Goal: Transaction & Acquisition: Purchase product/service

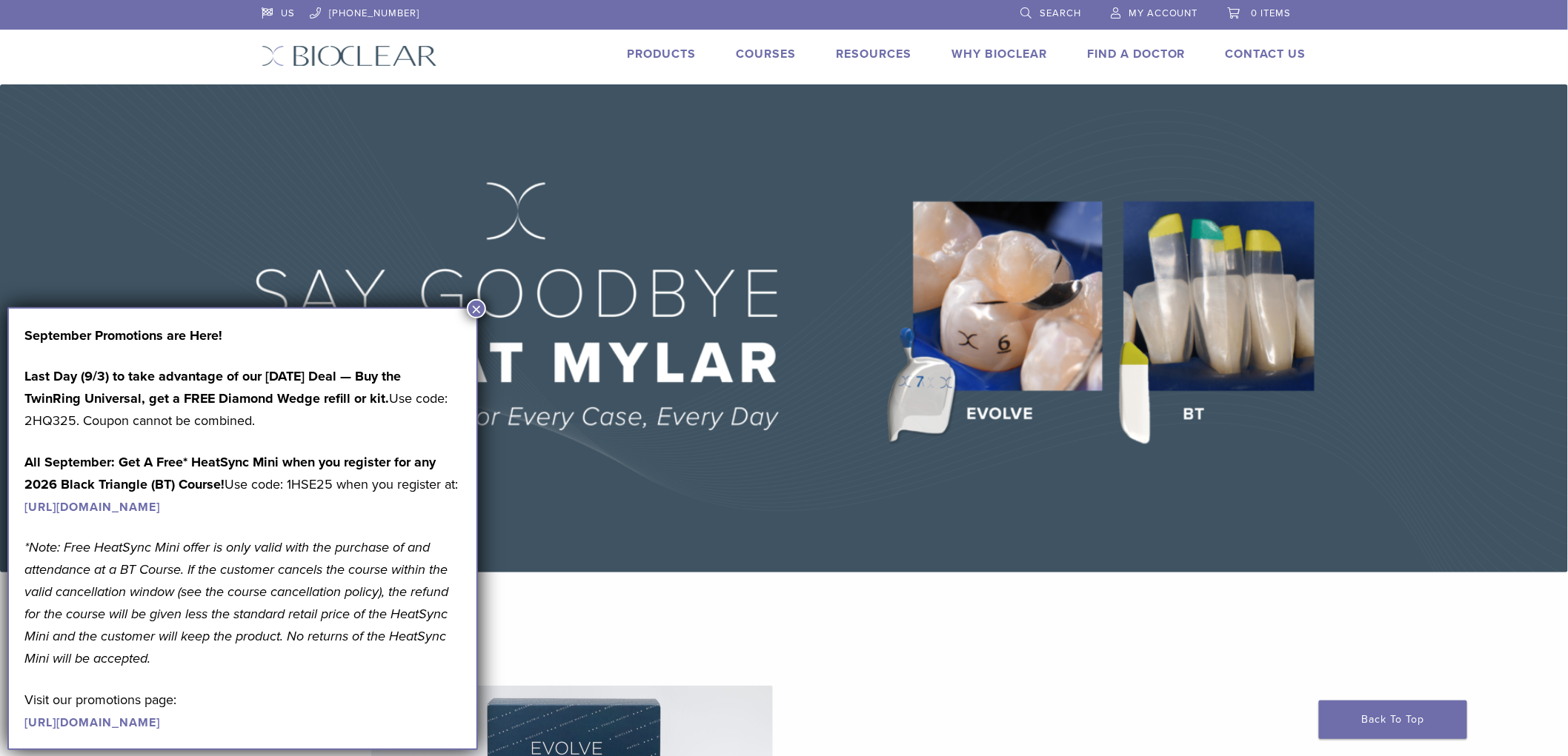
click at [1159, 10] on span "My Account" at bounding box center [1163, 13] width 70 height 12
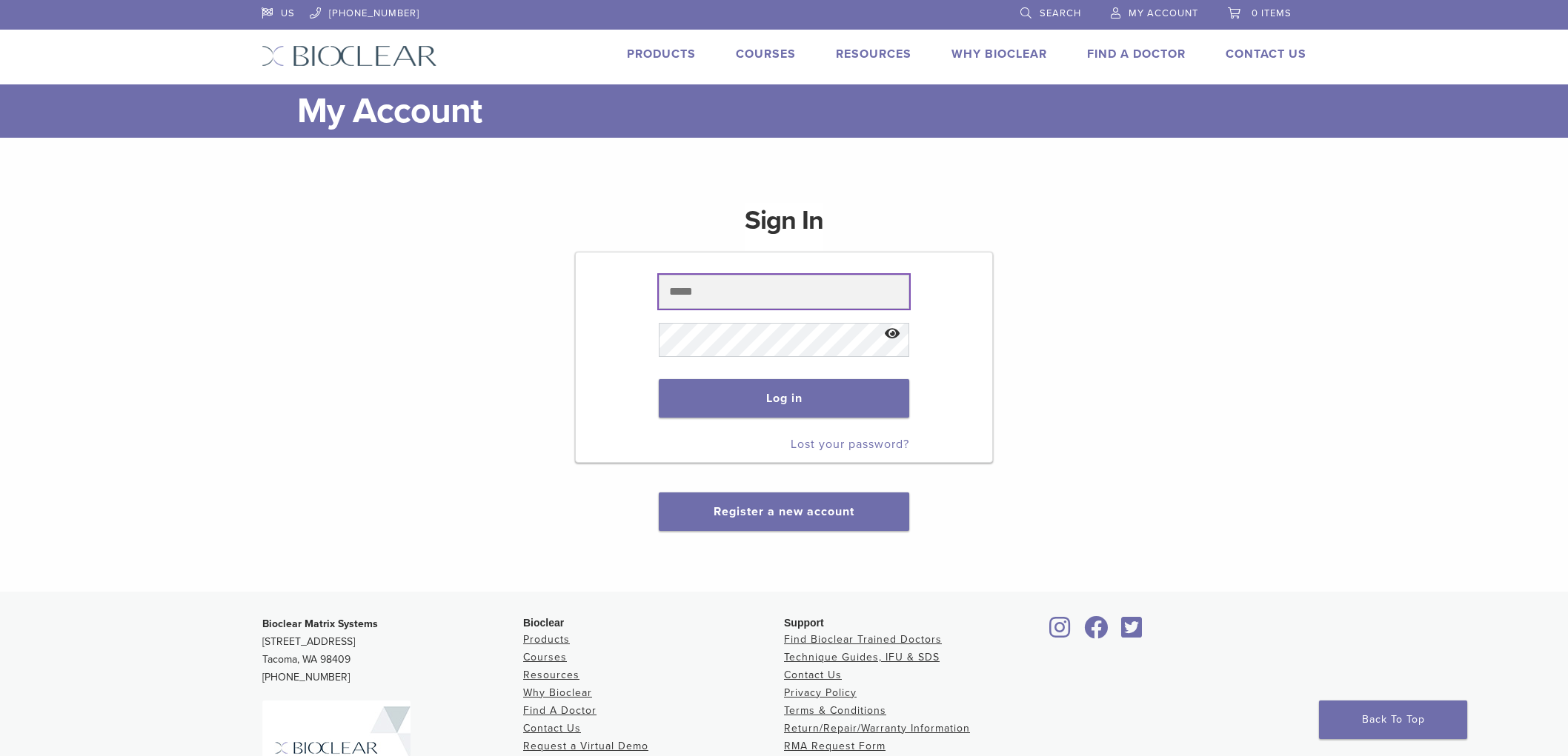
type input "**********"
click at [765, 395] on button "Log in" at bounding box center [784, 399] width 250 height 39
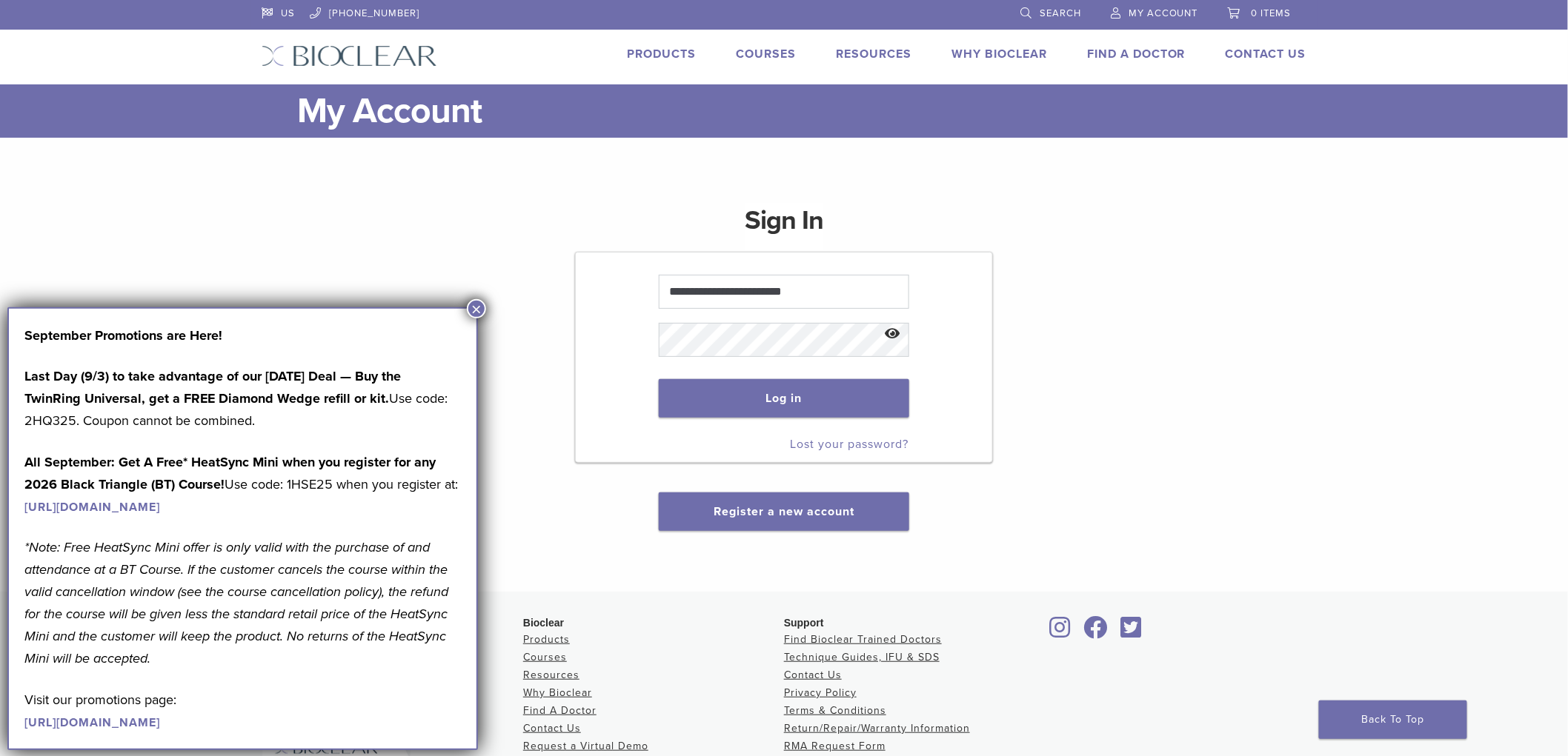
click at [483, 309] on button "×" at bounding box center [476, 308] width 19 height 19
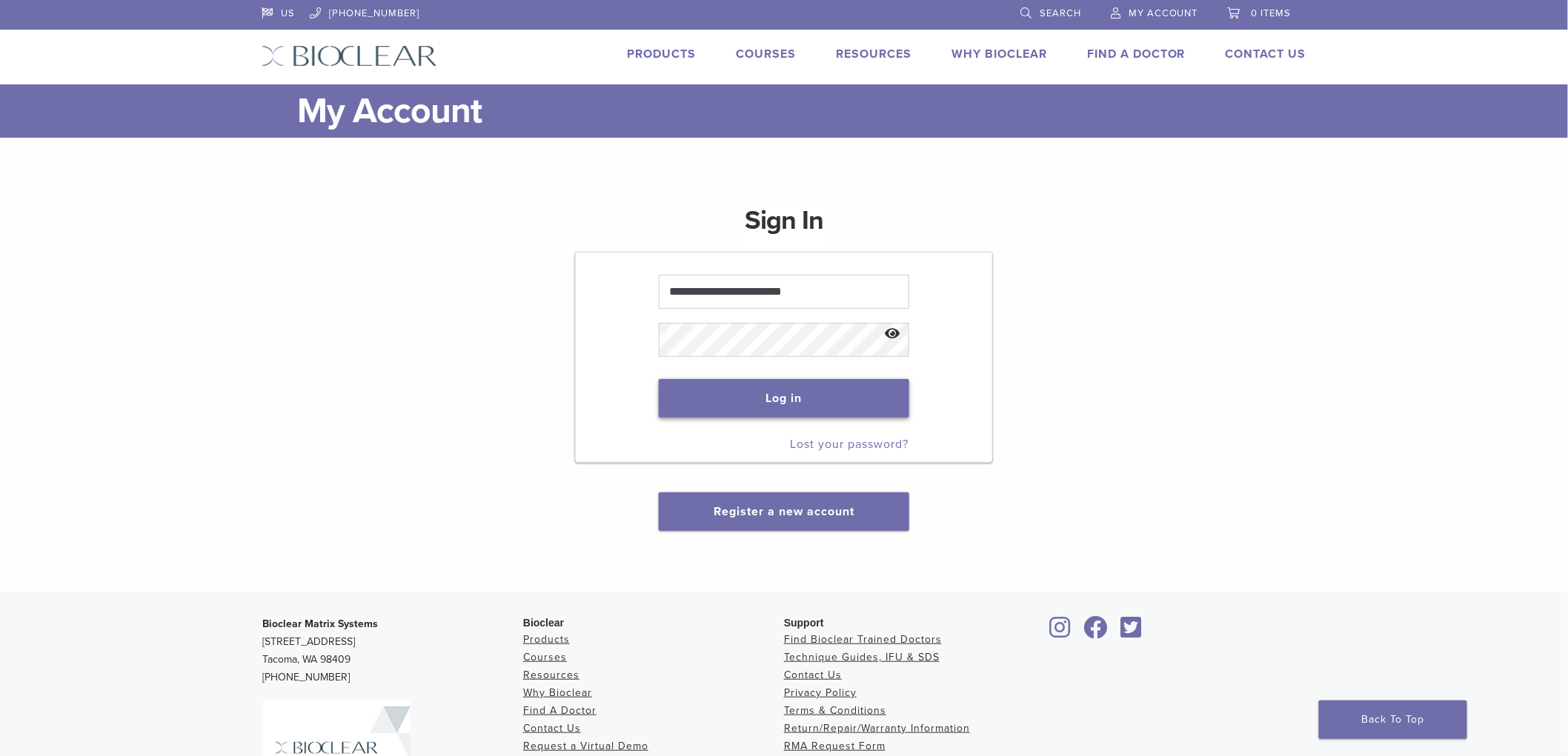
click at [798, 409] on button "Log in" at bounding box center [784, 399] width 250 height 39
click at [803, 383] on button "Log in" at bounding box center [784, 399] width 250 height 39
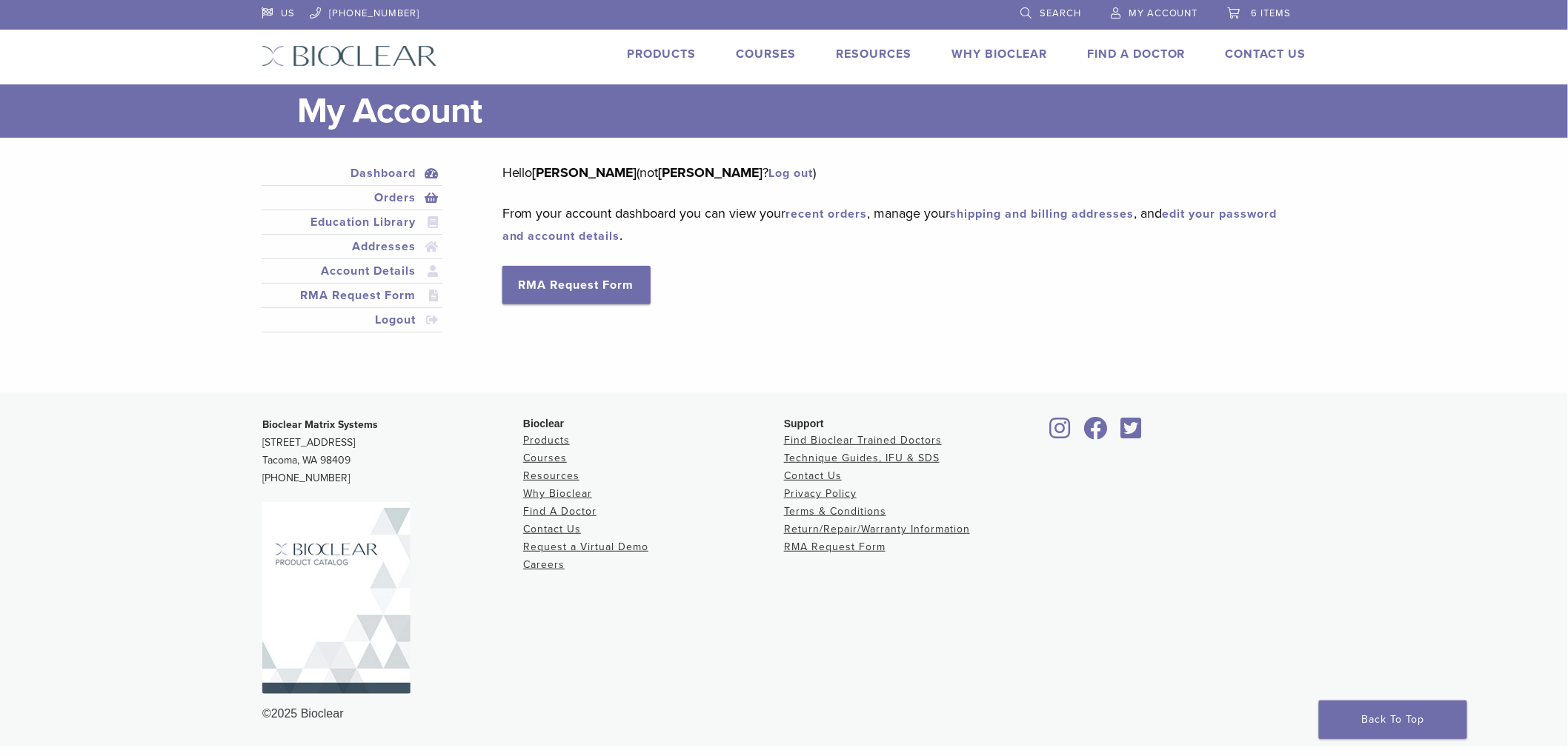
click at [391, 191] on link "Orders" at bounding box center [352, 197] width 175 height 18
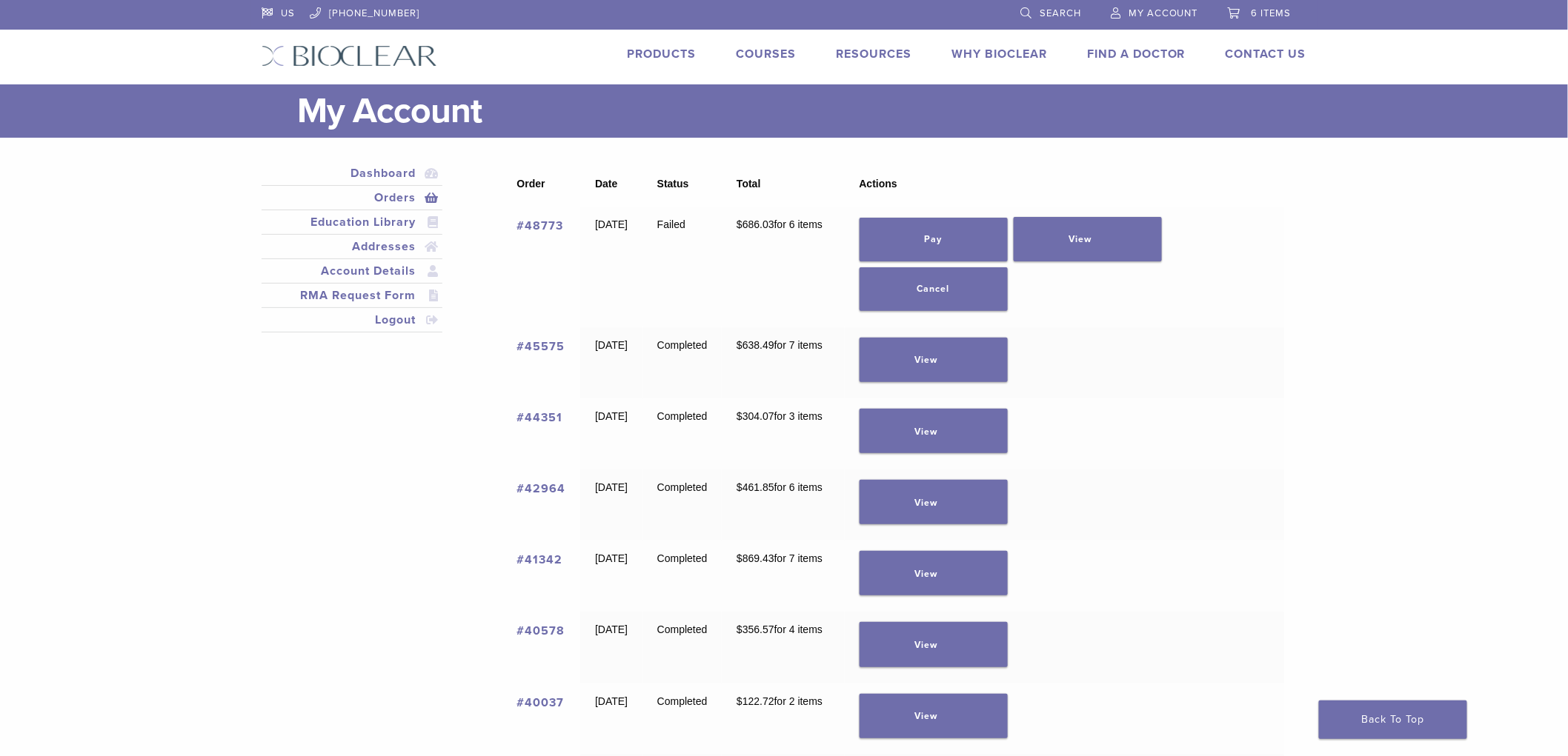
click at [1285, 12] on span "6 items" at bounding box center [1271, 13] width 40 height 12
click at [1250, 10] on link "6 items" at bounding box center [1260, 11] width 64 height 23
click at [1236, 13] on link "6 items" at bounding box center [1260, 11] width 64 height 23
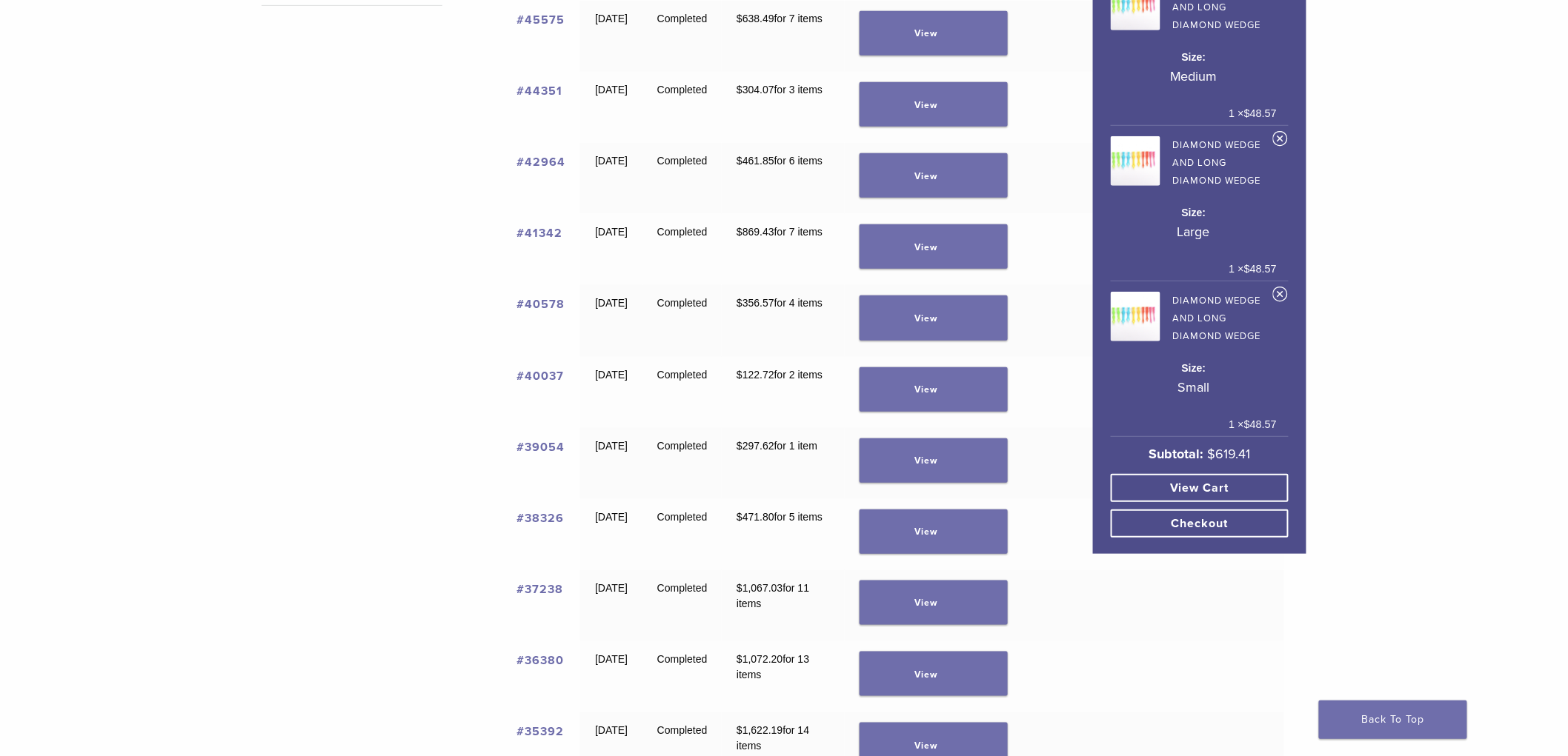
scroll to position [329, 0]
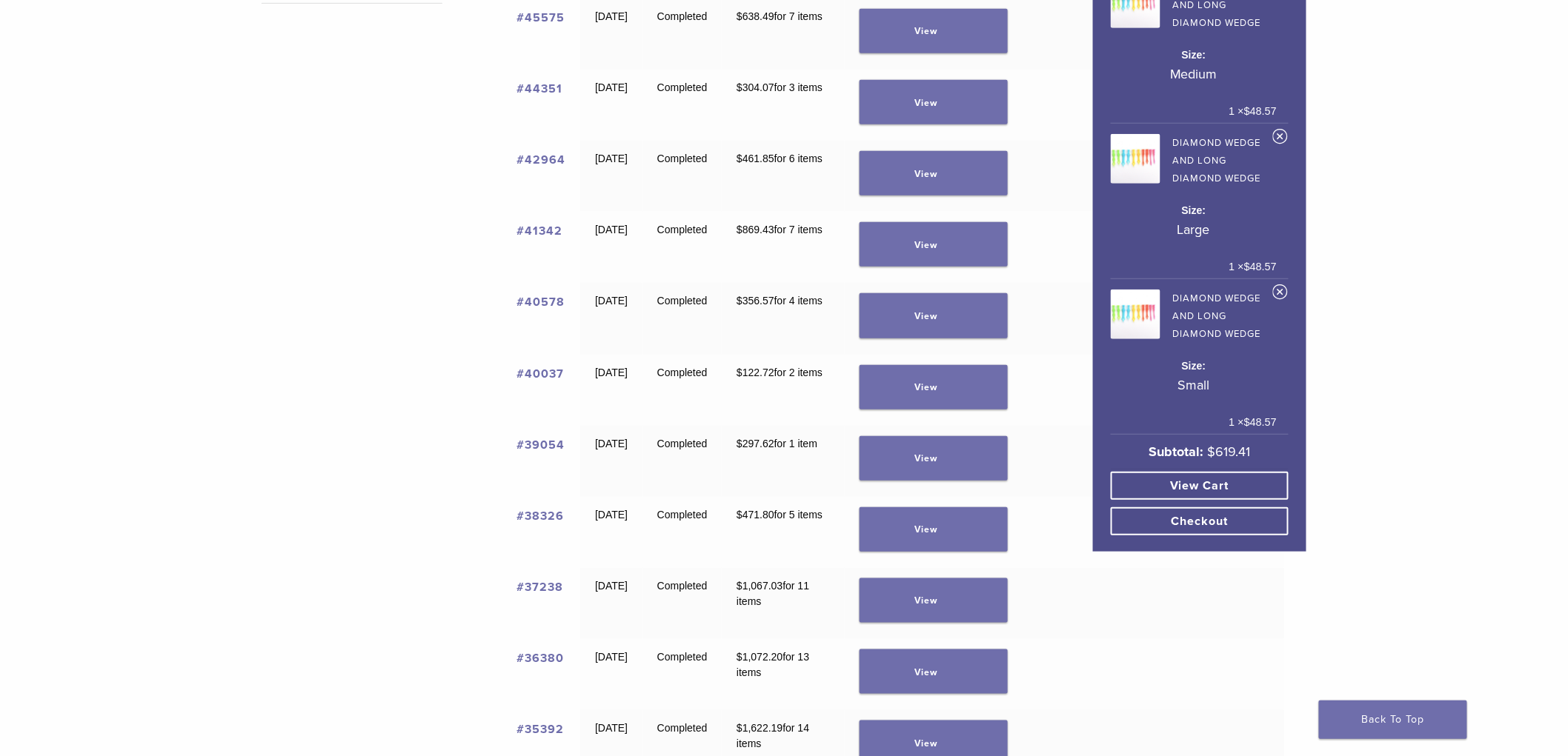
click at [1152, 519] on link "Checkout" at bounding box center [1199, 522] width 178 height 28
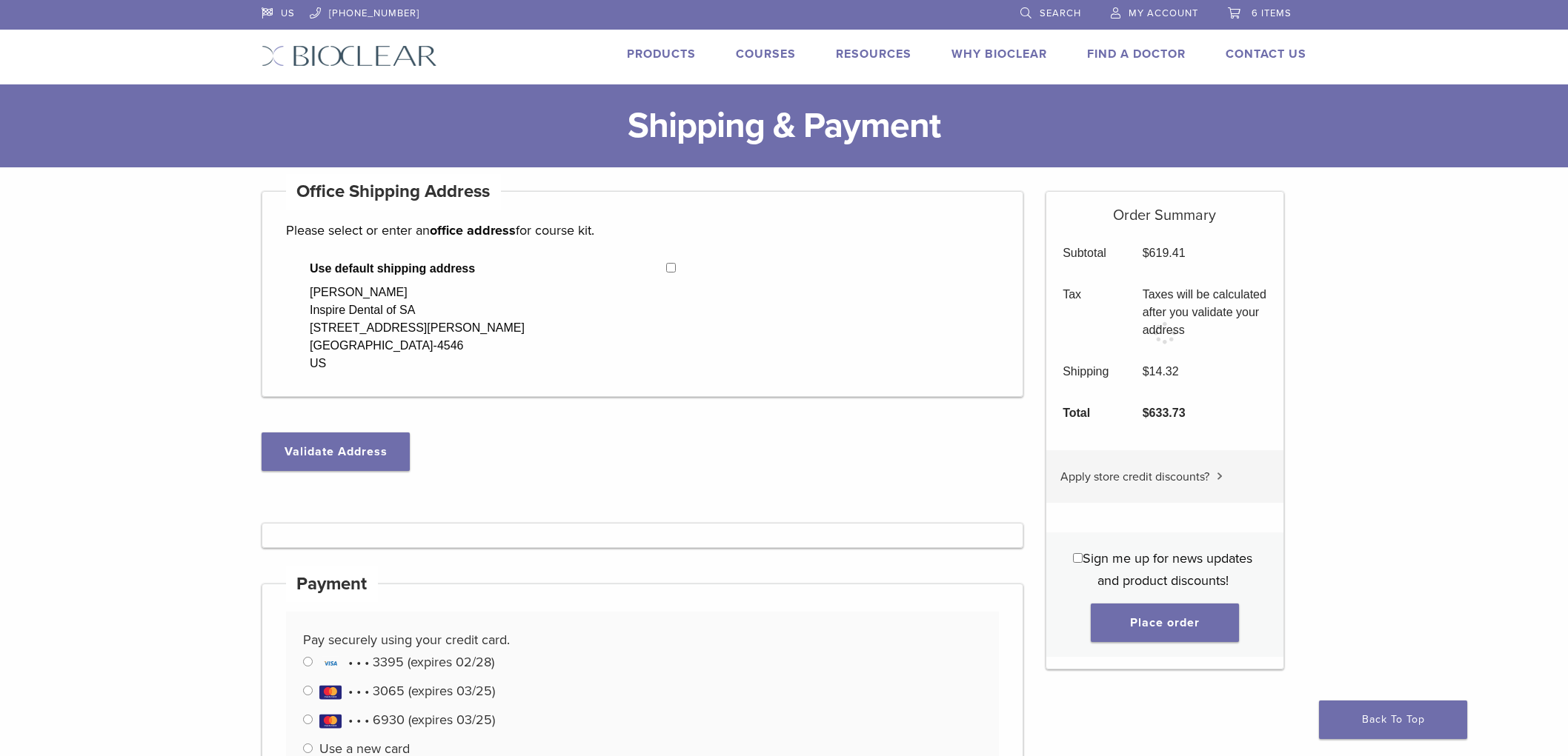
select select "**"
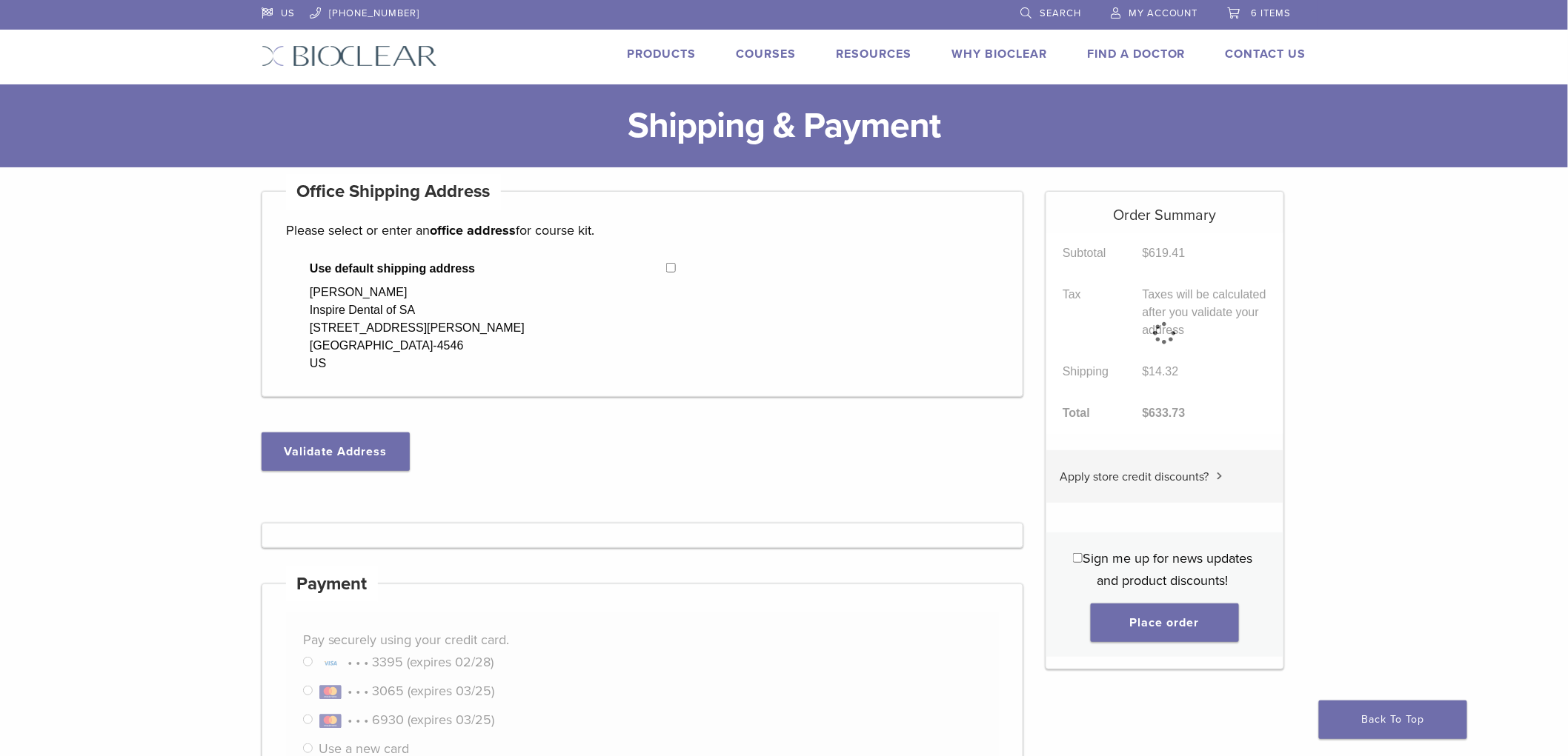
click at [1242, 8] on link "6 items" at bounding box center [1260, 11] width 64 height 23
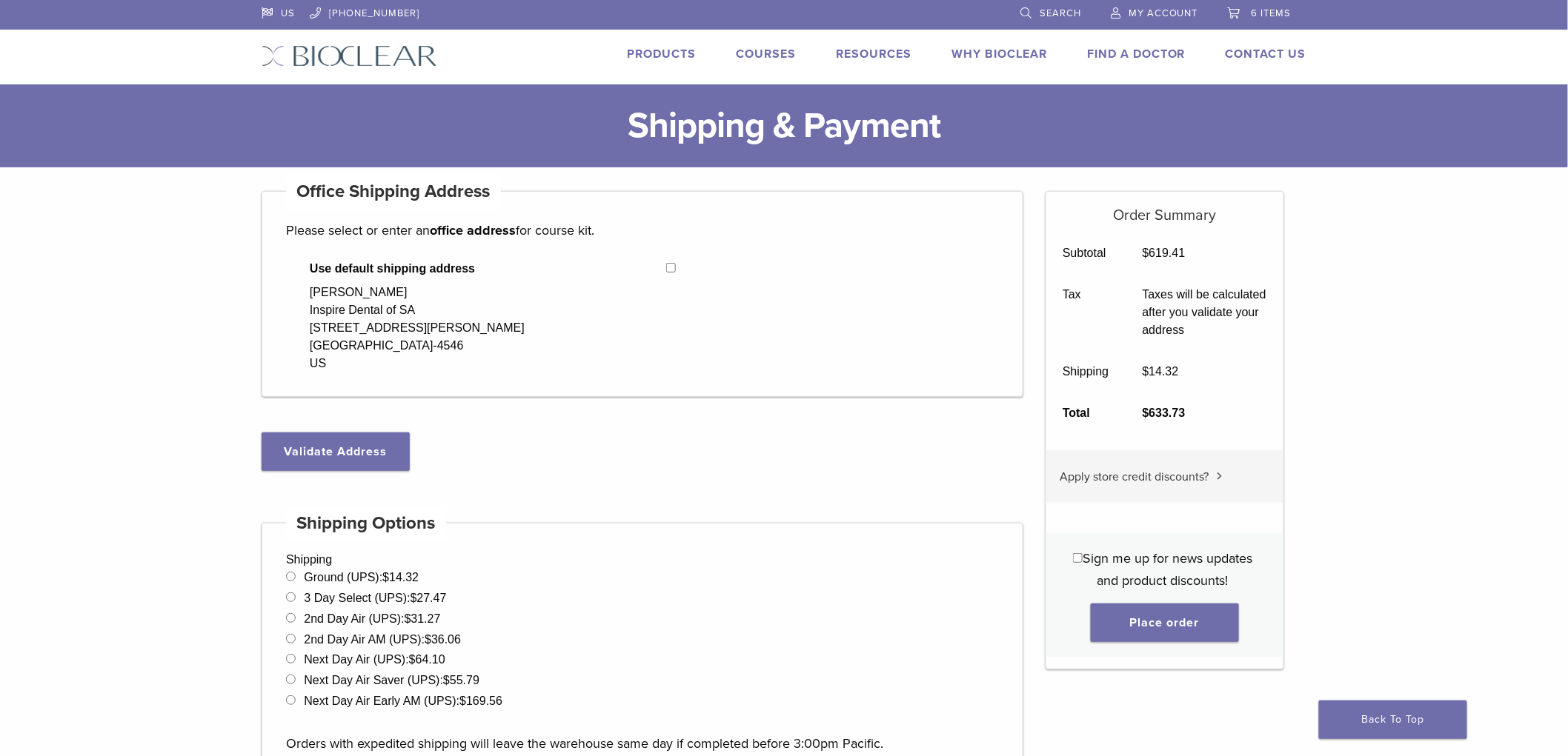
click at [1257, 8] on span "6 items" at bounding box center [1271, 13] width 40 height 12
click at [1229, 9] on link "6 items" at bounding box center [1260, 11] width 64 height 23
click at [1267, 4] on link "6 items" at bounding box center [1260, 11] width 64 height 23
click at [1286, 9] on span "6 items" at bounding box center [1271, 13] width 40 height 12
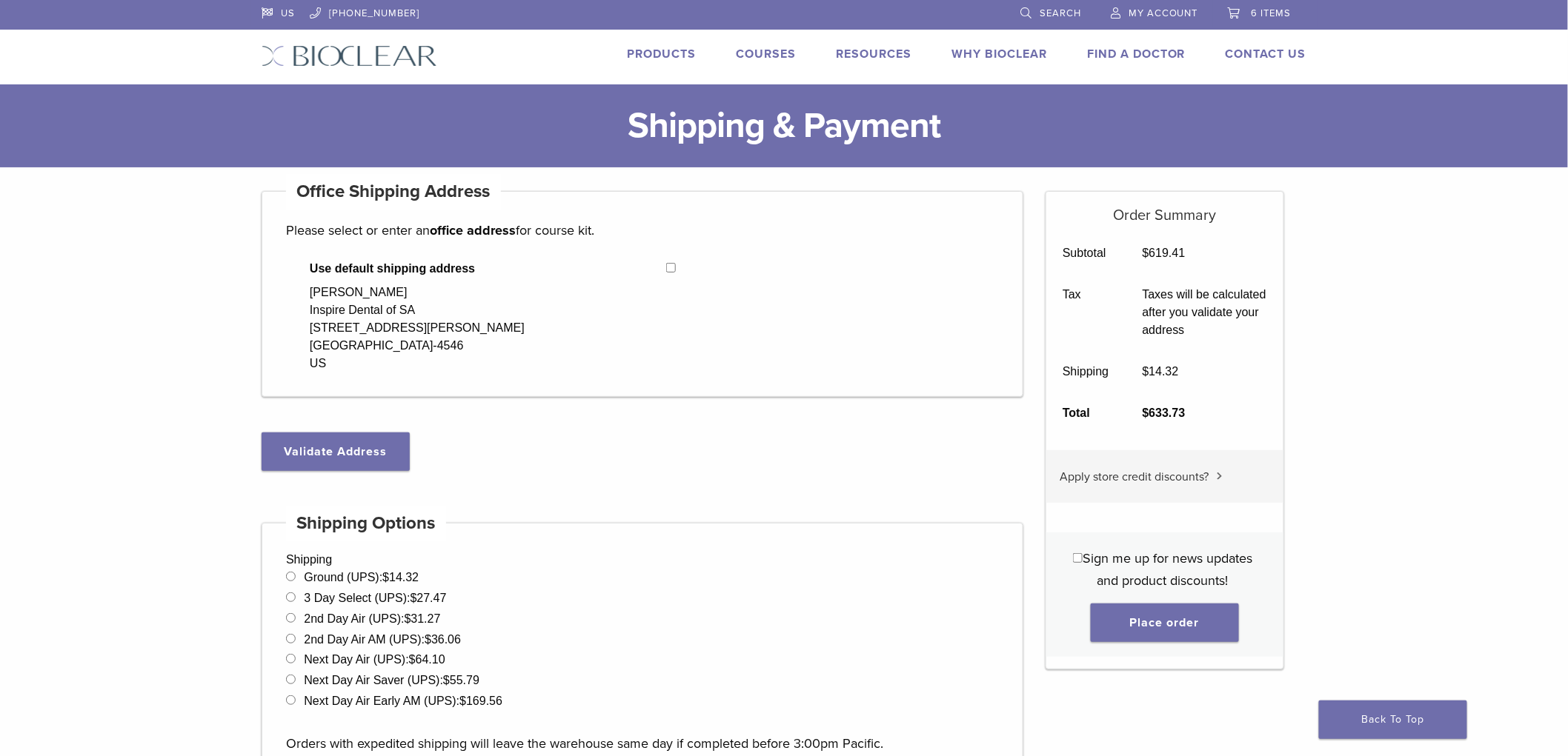
click at [1286, 9] on span "6 items" at bounding box center [1271, 13] width 40 height 12
click at [1253, 1] on link "6 items" at bounding box center [1260, 11] width 64 height 23
click at [1262, 11] on span "6 items" at bounding box center [1271, 13] width 40 height 12
click at [1263, 11] on span "6 items" at bounding box center [1271, 13] width 40 height 12
click at [1264, 11] on span "6 items" at bounding box center [1271, 13] width 40 height 12
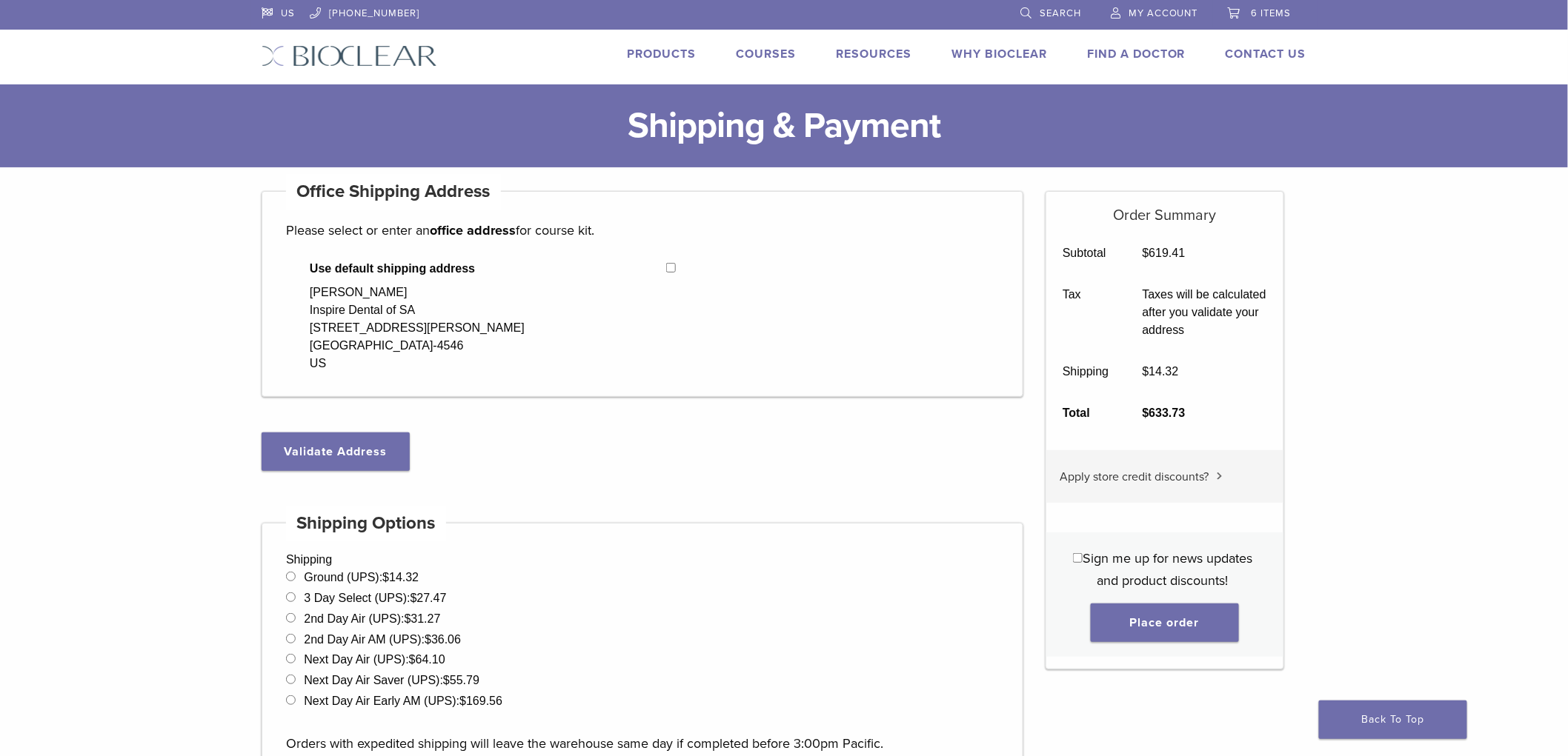
click at [1264, 12] on span "6 items" at bounding box center [1271, 13] width 40 height 12
click at [1265, 12] on span "6 items" at bounding box center [1271, 13] width 40 height 12
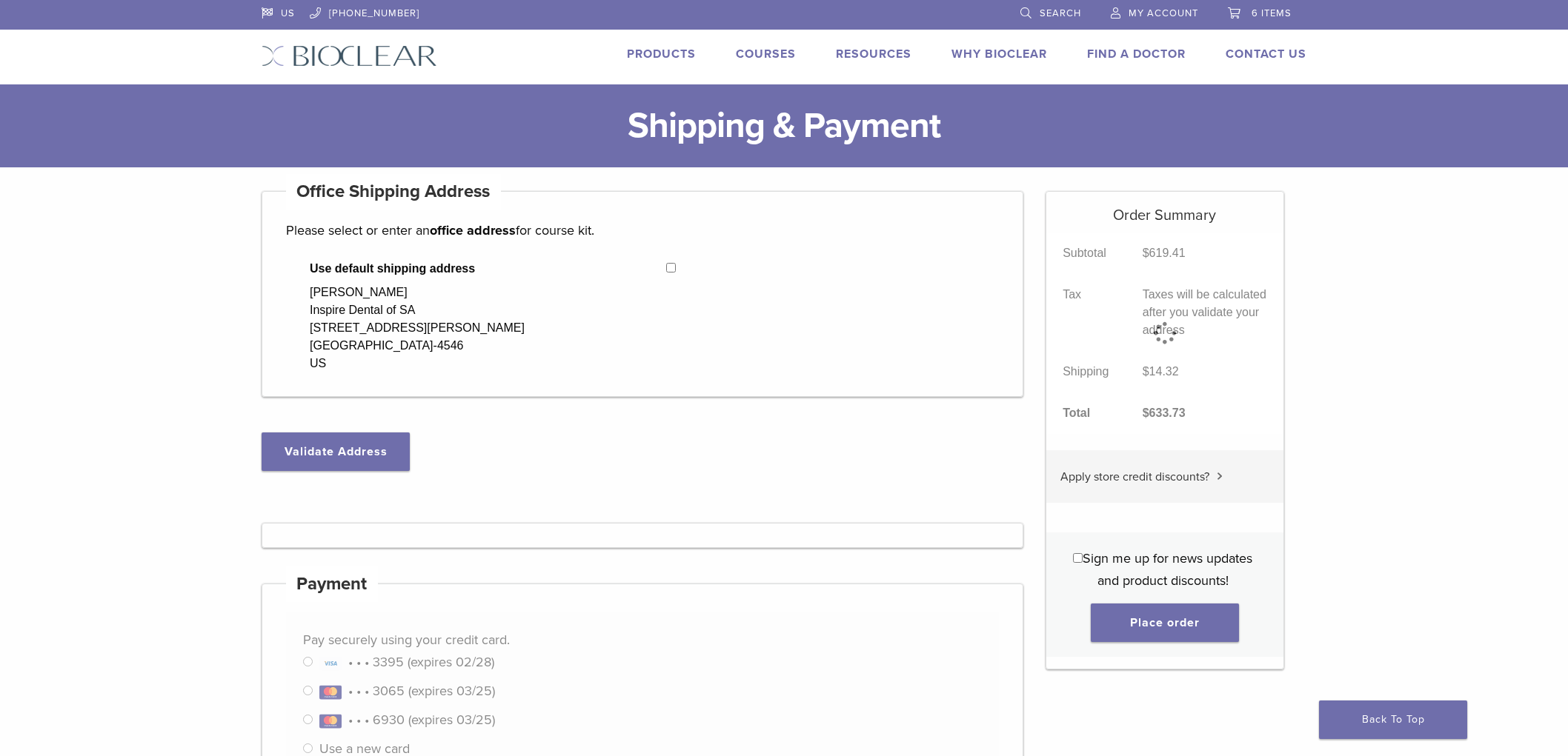
select select "**"
